Goal: Task Accomplishment & Management: Manage account settings

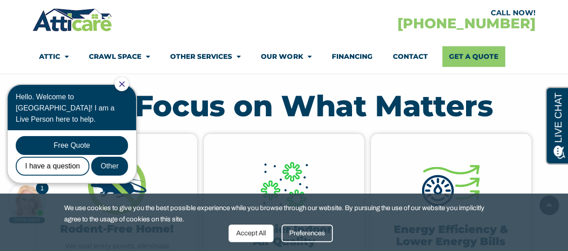
scroll to position [392, 0]
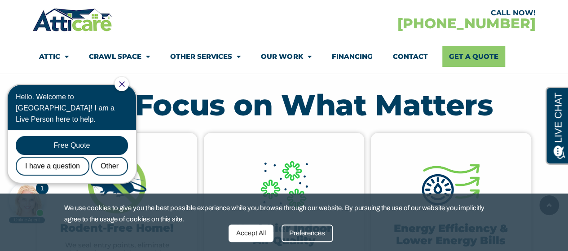
click at [322, 232] on div "Preferences" at bounding box center [307, 234] width 51 height 18
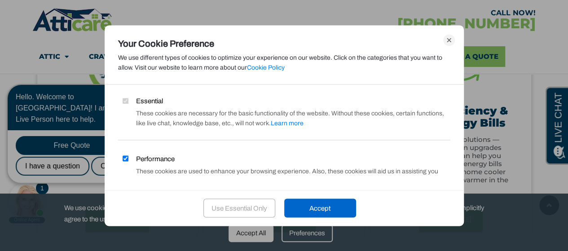
scroll to position [0, 0]
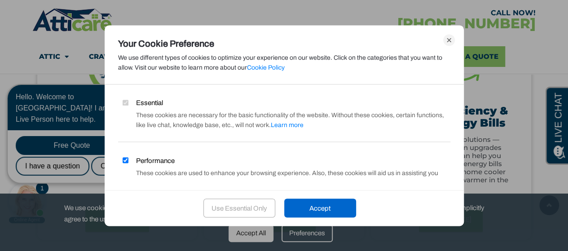
click at [448, 41] on icon at bounding box center [448, 39] width 5 height 5
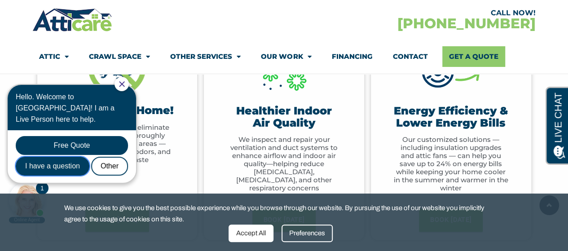
click at [75, 163] on div "I have a question" at bounding box center [53, 166] width 74 height 19
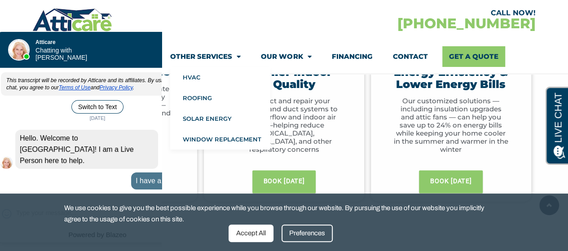
scroll to position [548, 0]
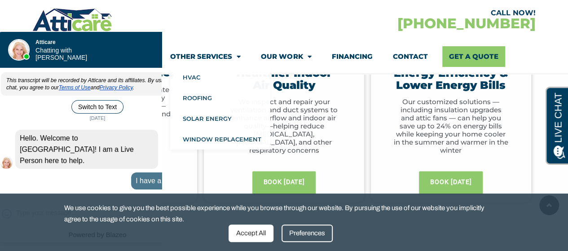
click at [197, 26] on div at bounding box center [157, 20] width 251 height 26
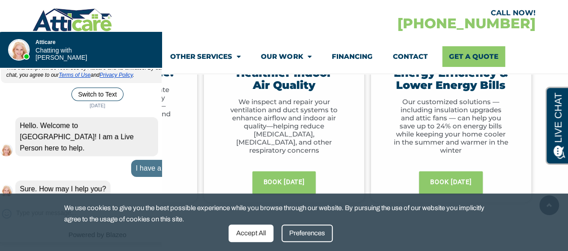
drag, startPoint x: 219, startPoint y: 27, endPoint x: 275, endPoint y: 30, distance: 55.7
click at [275, 30] on div at bounding box center [157, 20] width 251 height 26
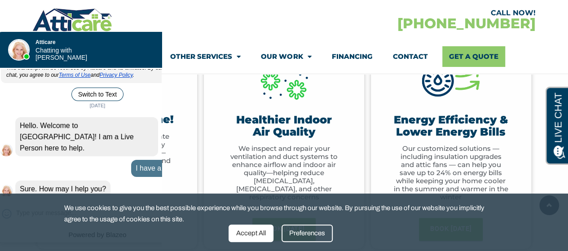
scroll to position [498, 0]
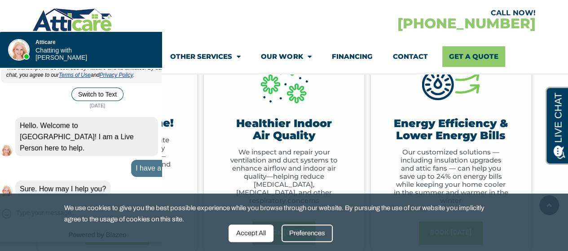
click at [302, 232] on div "Preferences" at bounding box center [307, 234] width 51 height 18
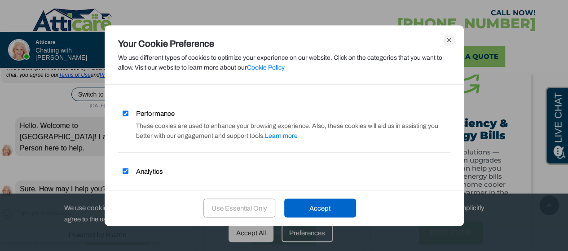
scroll to position [46, 0]
click at [127, 110] on label "Performance" at bounding box center [146, 114] width 57 height 10
click at [127, 111] on input "Performance" at bounding box center [126, 114] width 6 height 6
checkbox input "false"
click at [128, 172] on label "Analytics" at bounding box center [140, 172] width 45 height 10
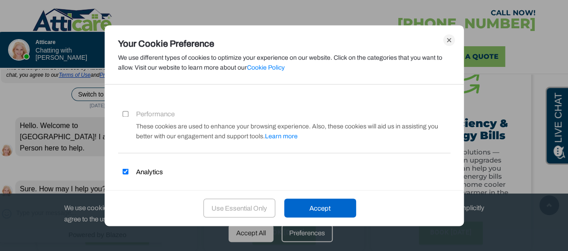
click at [128, 172] on input "Analytics" at bounding box center [126, 171] width 6 height 6
checkbox input "false"
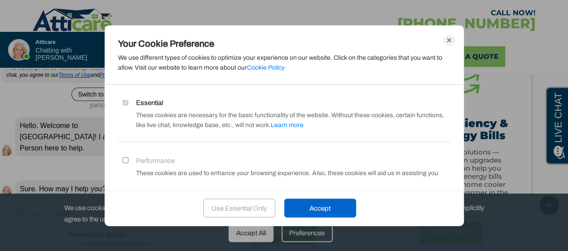
scroll to position [93, 0]
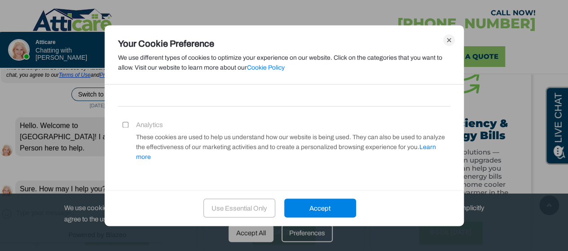
click at [329, 212] on div "Accept" at bounding box center [320, 208] width 72 height 19
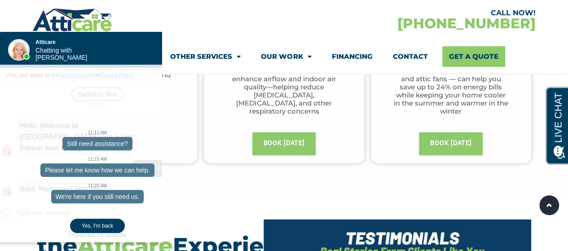
scroll to position [573, 0]
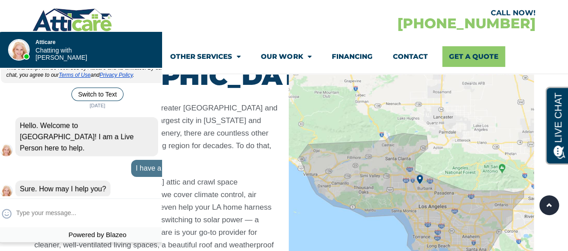
scroll to position [830, 0]
